Goal: Task Accomplishment & Management: Use online tool/utility

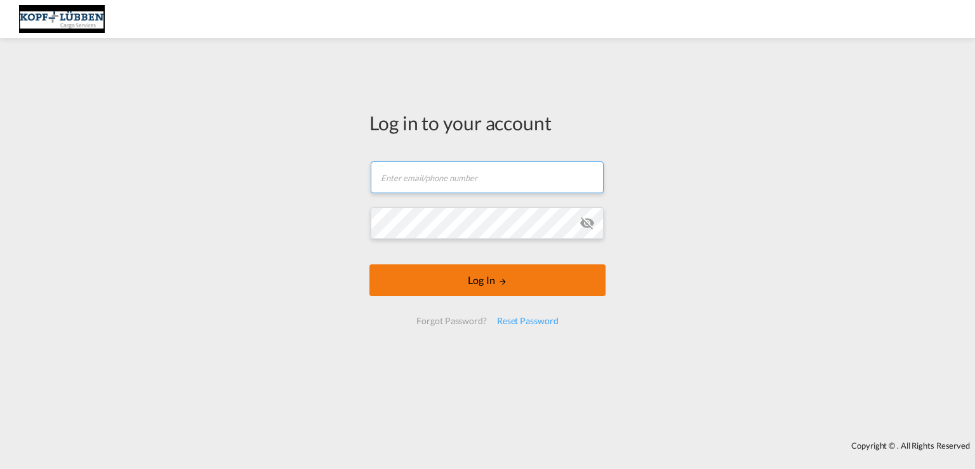
type input "[EMAIL_ADDRESS][PERSON_NAME][DOMAIN_NAME]"
click at [477, 283] on form "[EMAIL_ADDRESS][PERSON_NAME][DOMAIN_NAME] Email field is required Password fiel…" at bounding box center [487, 243] width 236 height 189
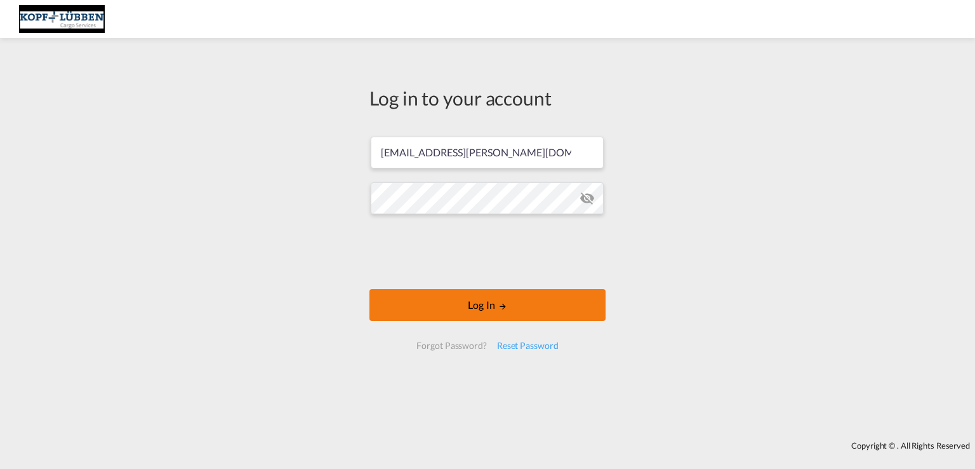
click at [485, 305] on button "Log In" at bounding box center [487, 305] width 236 height 32
